Goal: Task Accomplishment & Management: Manage account settings

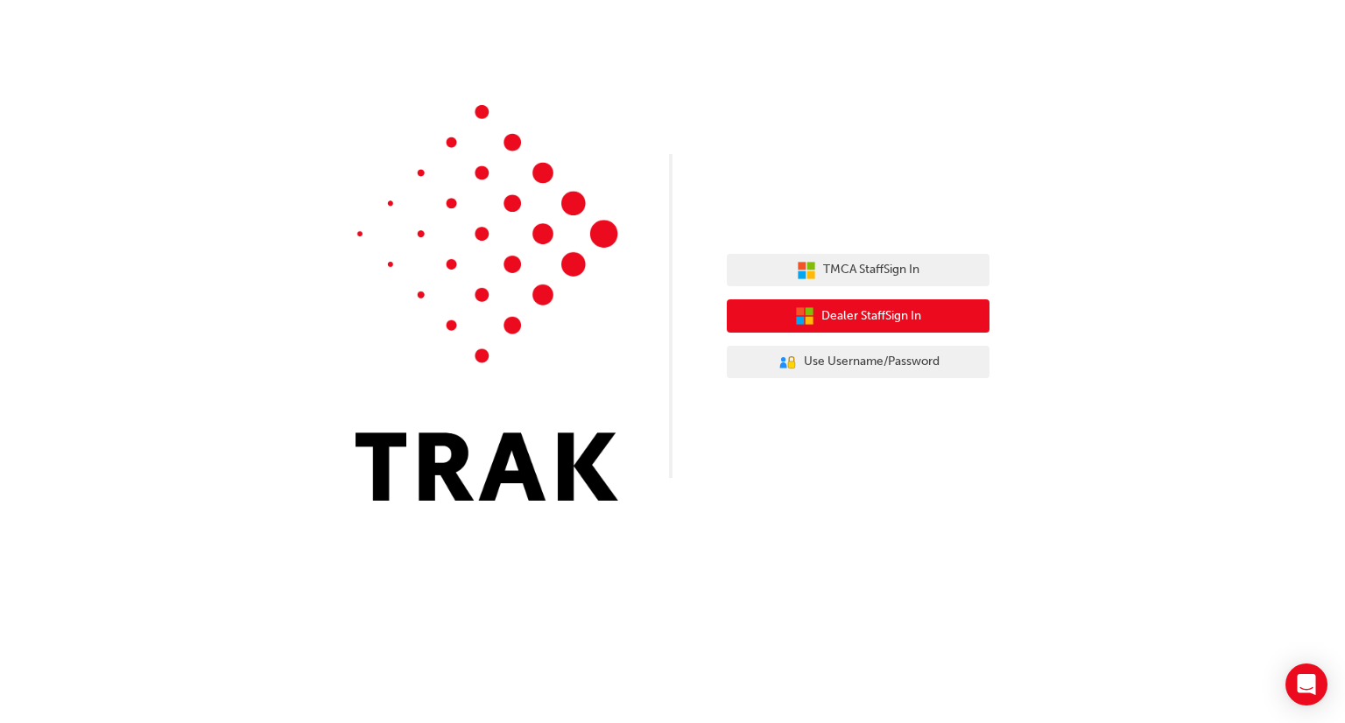
drag, startPoint x: 853, startPoint y: 328, endPoint x: 844, endPoint y: 342, distance: 15.8
click at [853, 328] on button "Dealer Staff Sign In" at bounding box center [858, 315] width 263 height 33
drag, startPoint x: 864, startPoint y: 323, endPoint x: 853, endPoint y: 326, distance: 11.7
click at [865, 323] on span "Dealer Staff Sign In" at bounding box center [871, 317] width 100 height 20
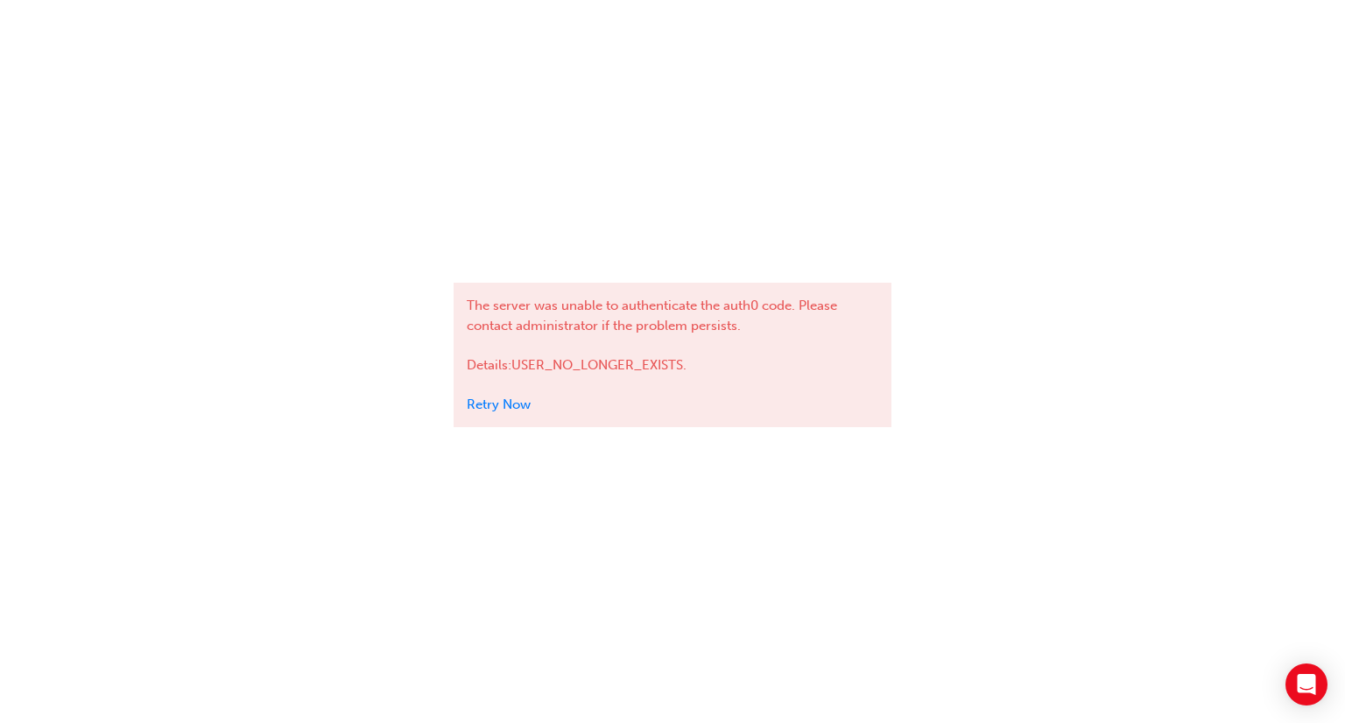
click at [527, 413] on div "The server was unable to authenticate the auth0 code. Please contact administra…" at bounding box center [673, 355] width 438 height 144
click at [503, 410] on link "Retry Now" at bounding box center [499, 405] width 64 height 16
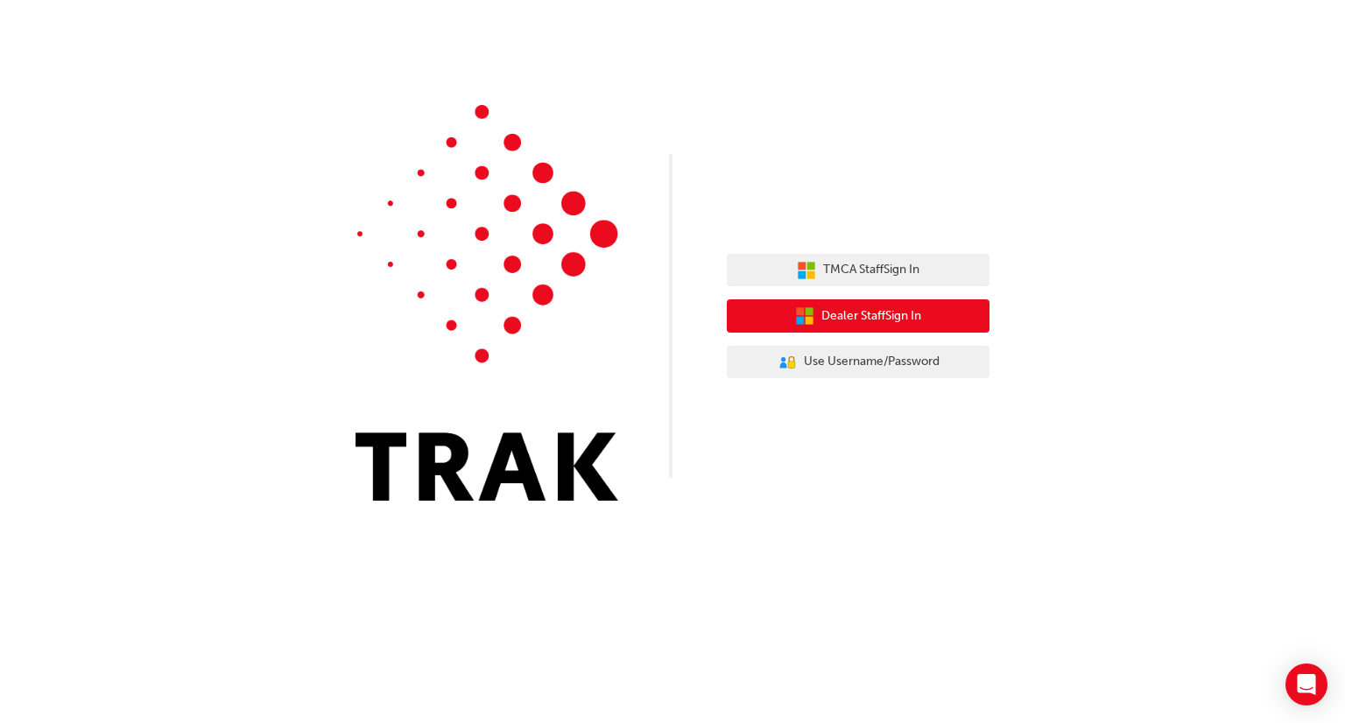
click at [832, 313] on span "Dealer Staff Sign In" at bounding box center [871, 317] width 100 height 20
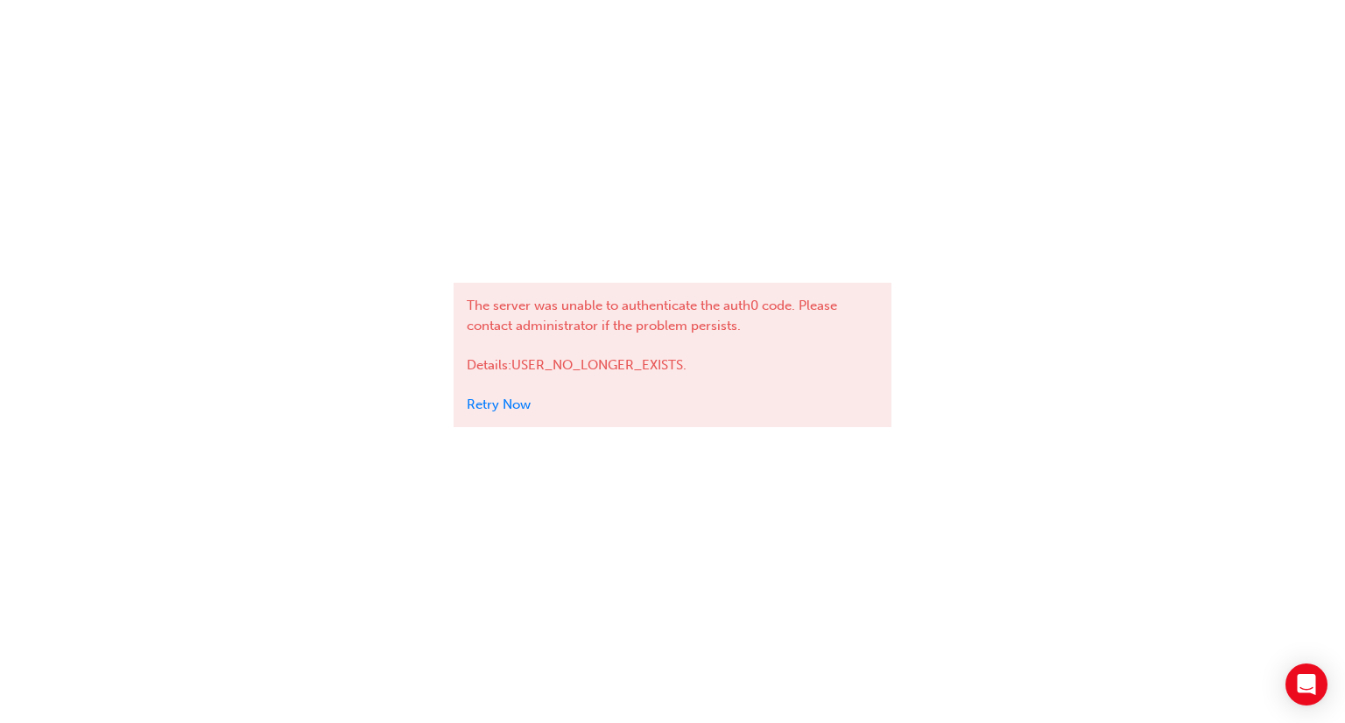
click at [516, 404] on link "Retry Now" at bounding box center [499, 405] width 64 height 16
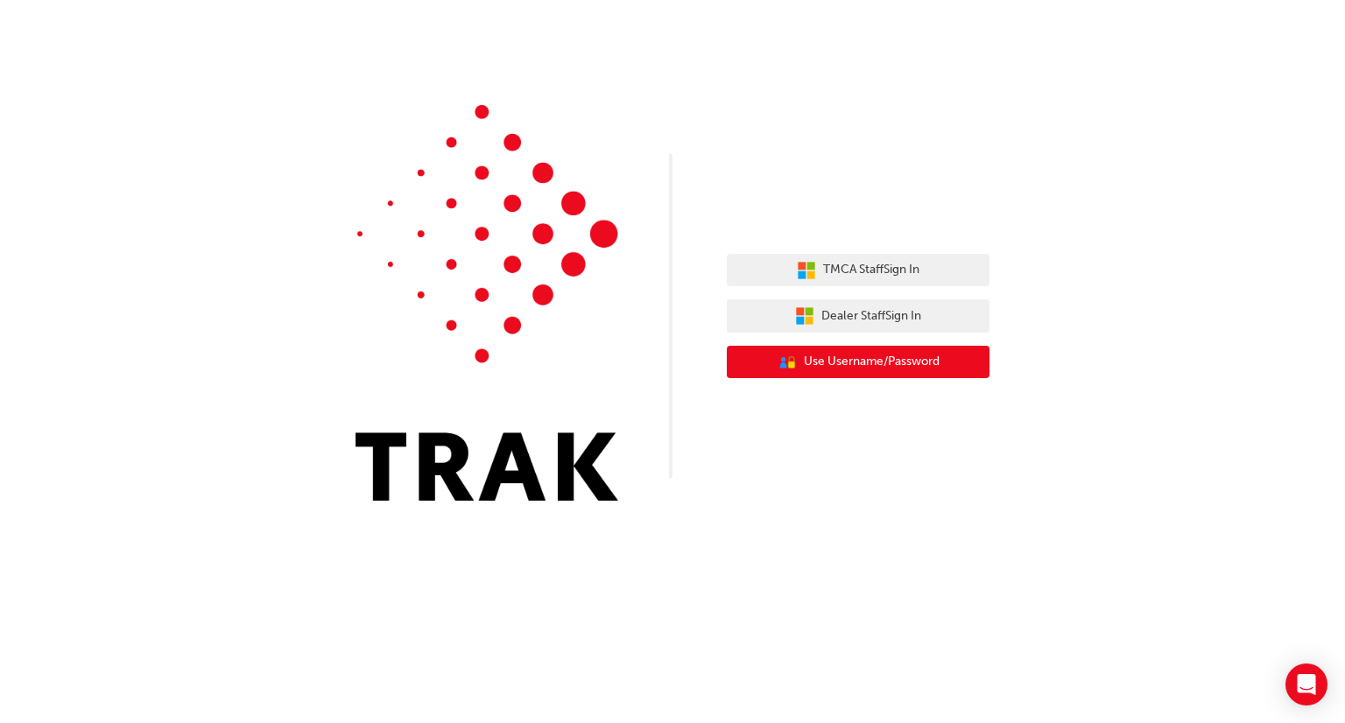
click at [883, 355] on span "Use Username/Password" at bounding box center [872, 362] width 136 height 20
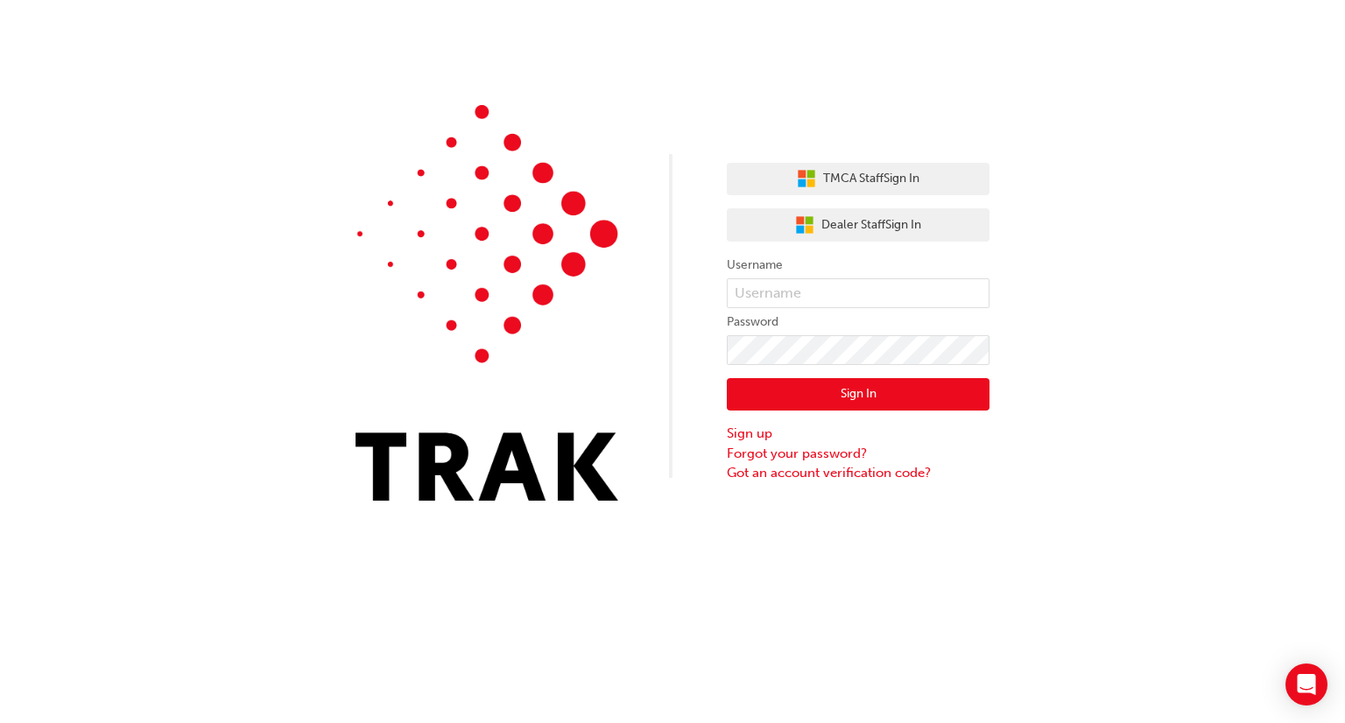
drag, startPoint x: 851, startPoint y: 201, endPoint x: 845, endPoint y: 224, distance: 24.4
click at [851, 202] on div "TMCA Staff Sign In Dealer Staff Sign In Username Password Sign In Sign up Forgo…" at bounding box center [858, 317] width 263 height 334
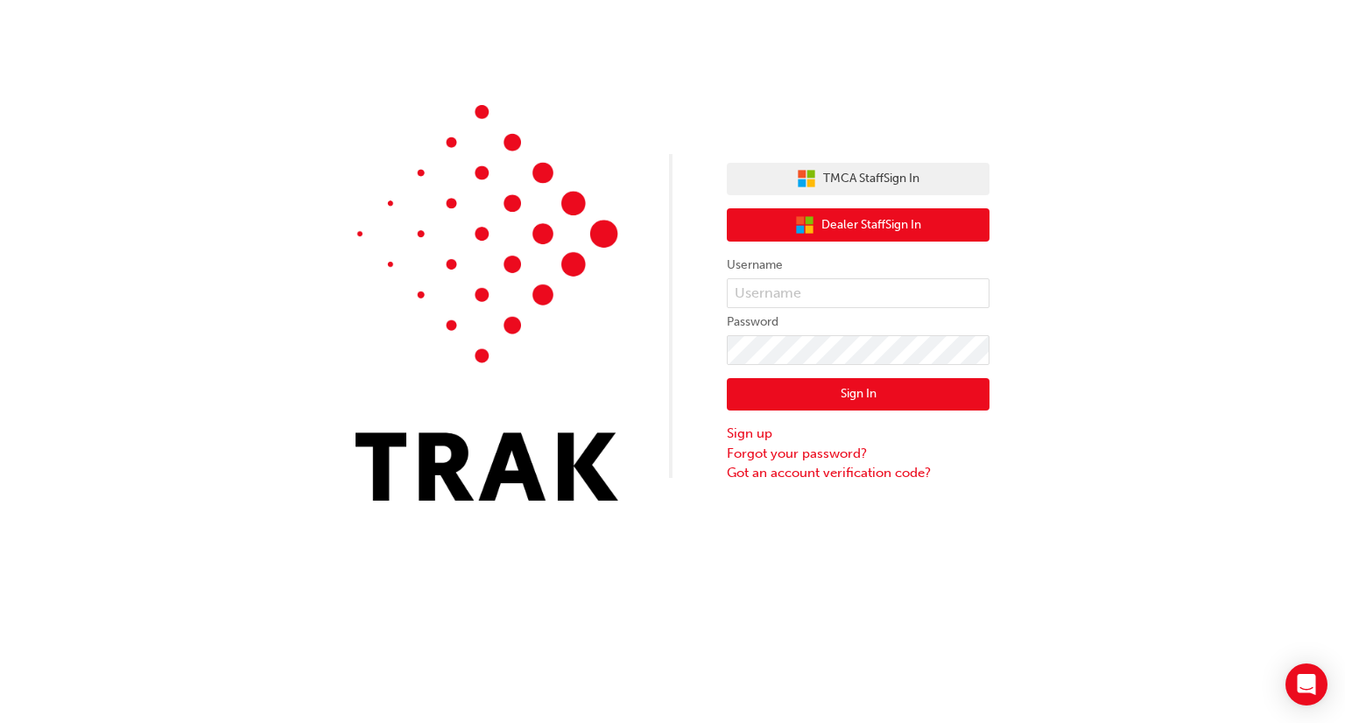
click at [845, 224] on span "Dealer Staff Sign In" at bounding box center [871, 225] width 100 height 20
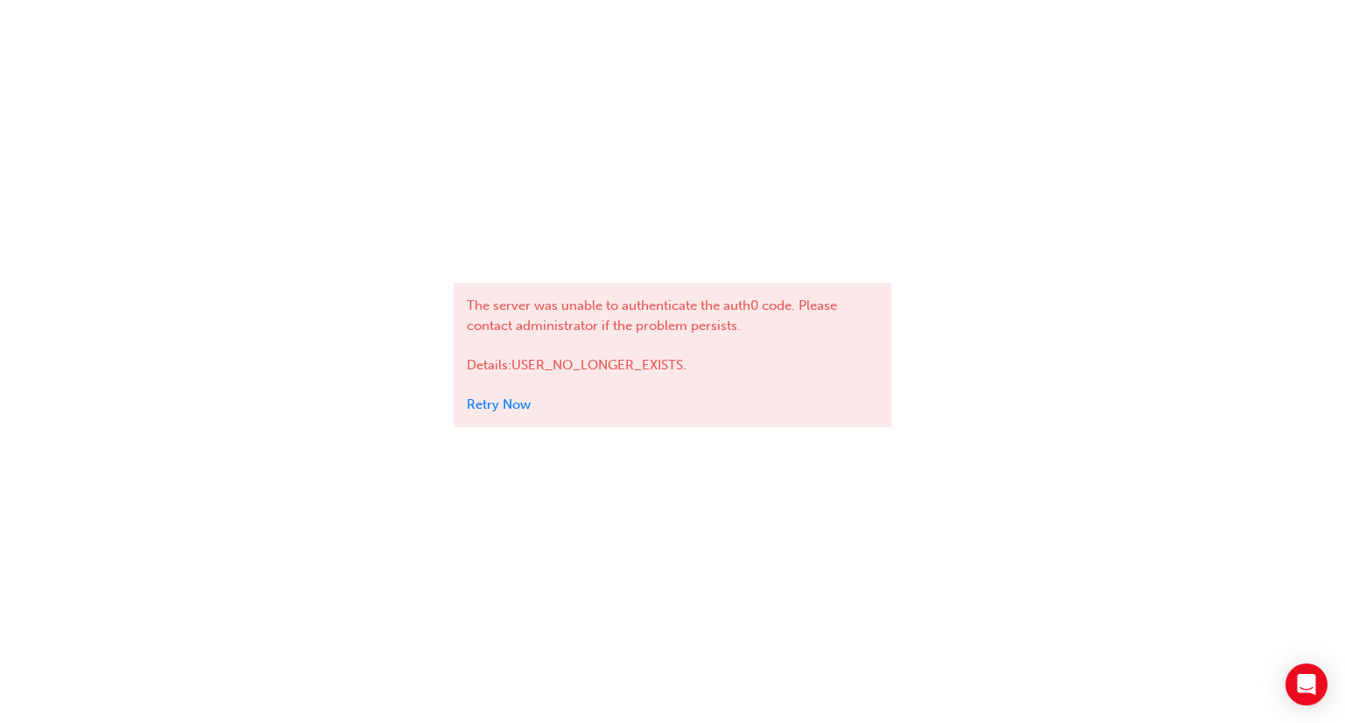
click at [512, 414] on div "The server was unable to authenticate the auth0 code. Please contact administra…" at bounding box center [673, 355] width 438 height 144
